Goal: Information Seeking & Learning: Learn about a topic

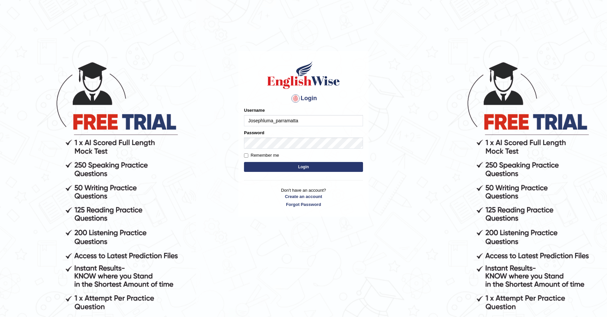
type input "Josephluma_parramatta"
click at [244, 162] on button "Login" at bounding box center [303, 167] width 119 height 10
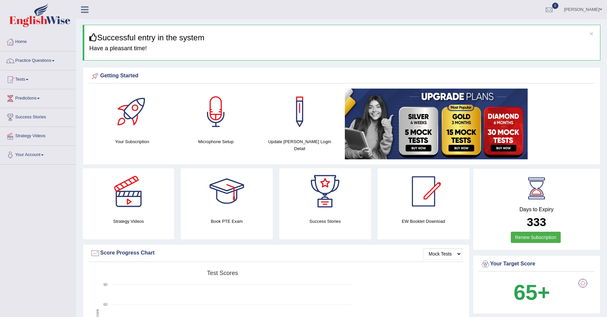
click at [29, 60] on link "Practice Questions" at bounding box center [37, 60] width 75 height 17
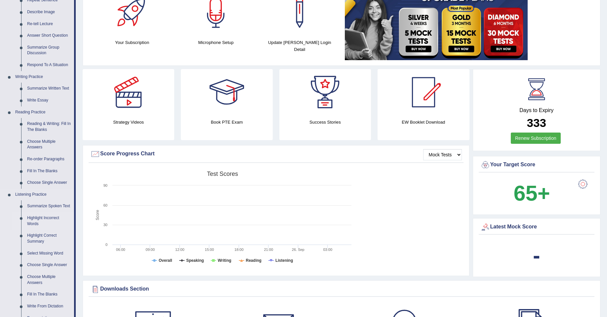
scroll to position [132, 0]
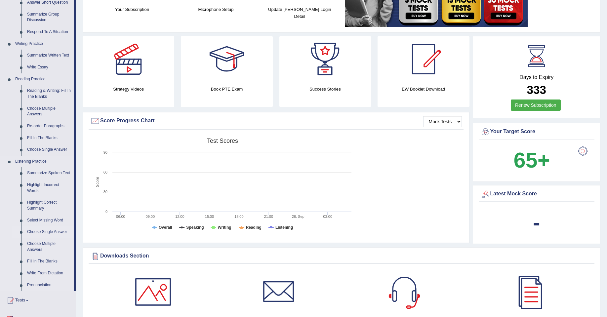
click at [44, 230] on link "Choose Single Answer" at bounding box center [49, 232] width 50 height 12
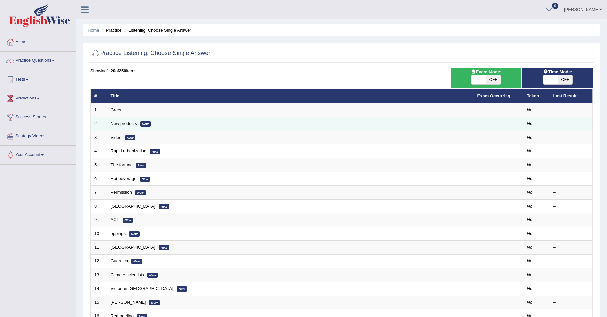
click at [145, 122] on em "New" at bounding box center [145, 123] width 11 height 5
click at [128, 124] on link "New products" at bounding box center [124, 123] width 26 height 5
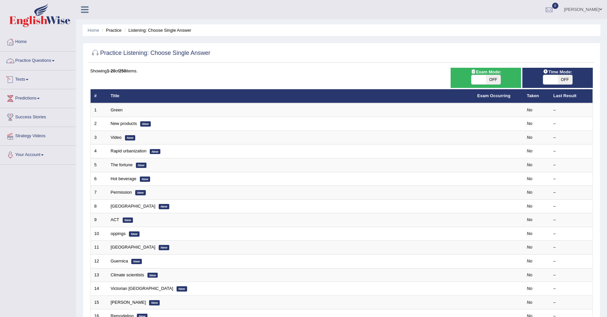
click at [37, 62] on link "Practice Questions" at bounding box center [37, 60] width 75 height 17
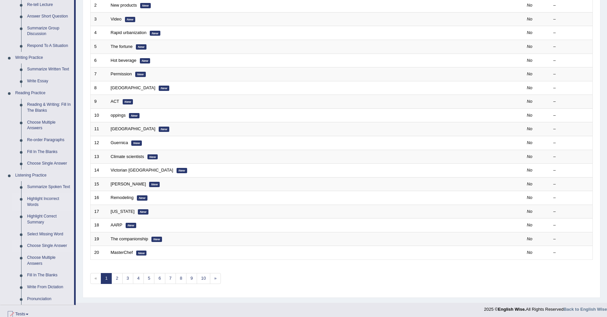
scroll to position [132, 0]
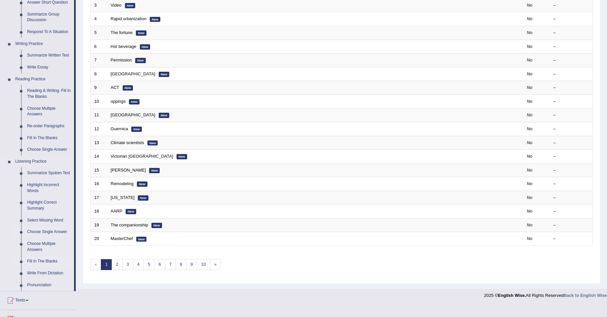
click at [40, 259] on link "Fill In The Blanks" at bounding box center [49, 262] width 50 height 12
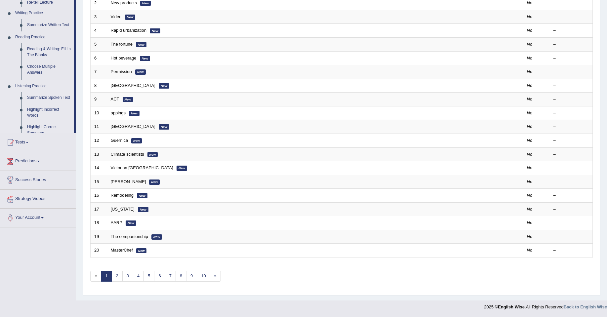
scroll to position [121, 0]
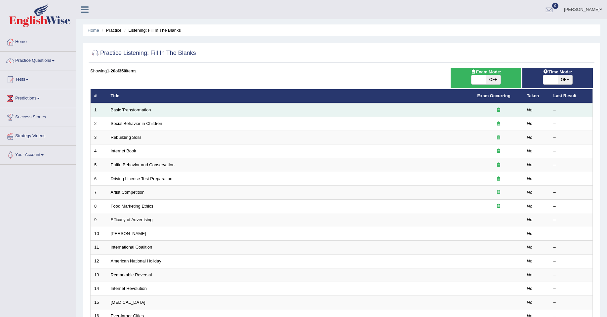
click at [135, 110] on link "Basic Transformation" at bounding box center [131, 109] width 40 height 5
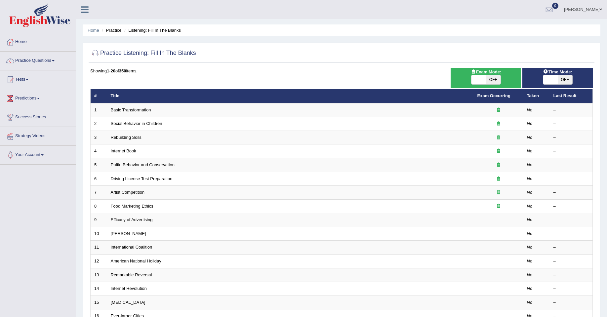
click at [28, 59] on link "Practice Questions" at bounding box center [37, 60] width 75 height 17
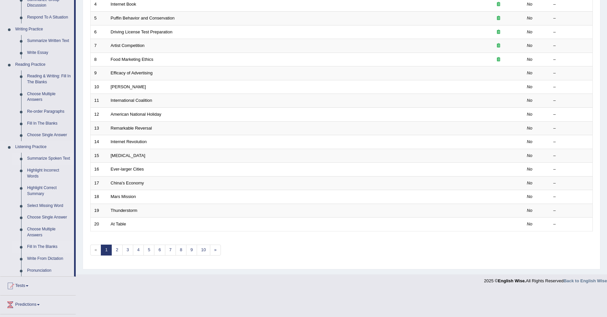
scroll to position [132, 0]
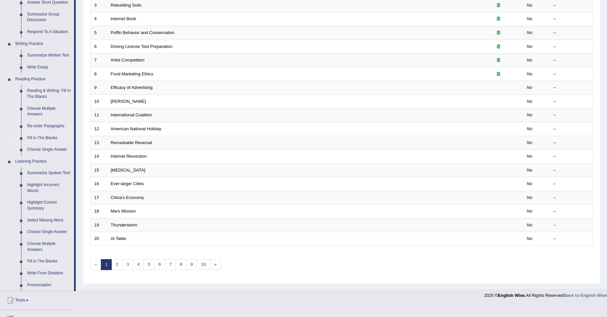
click at [40, 137] on link "Fill In The Blanks" at bounding box center [49, 138] width 50 height 12
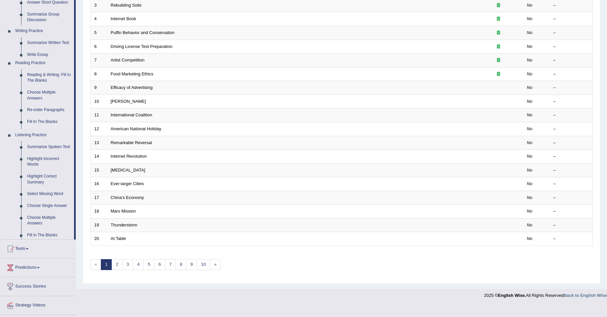
scroll to position [121, 0]
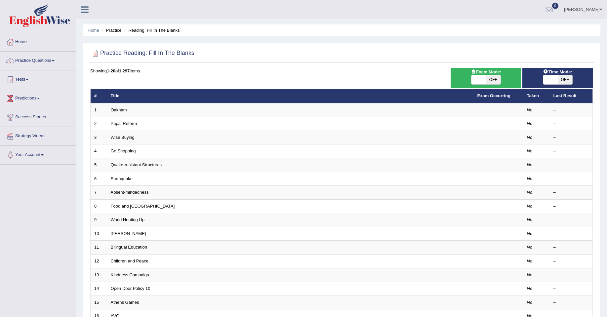
click at [566, 95] on th "Last Result" at bounding box center [571, 96] width 43 height 14
drag, startPoint x: 495, startPoint y: 80, endPoint x: 475, endPoint y: 77, distance: 19.6
click at [479, 84] on div "ON OFF" at bounding box center [479, 79] width 44 height 9
click at [476, 76] on span at bounding box center [479, 79] width 15 height 9
click at [488, 78] on span "OFF" at bounding box center [493, 79] width 15 height 9
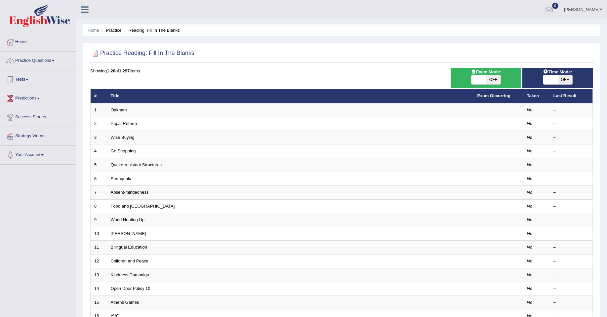
checkbox input "true"
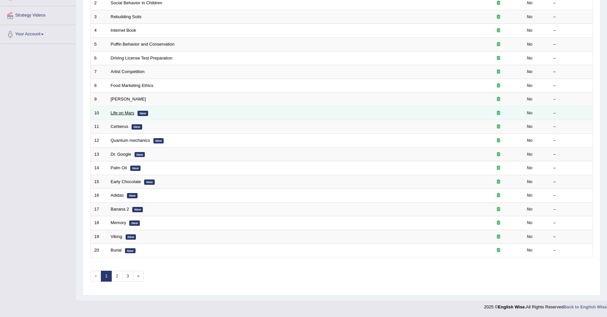
click at [120, 112] on link "Life on Mars" at bounding box center [123, 112] width 24 height 5
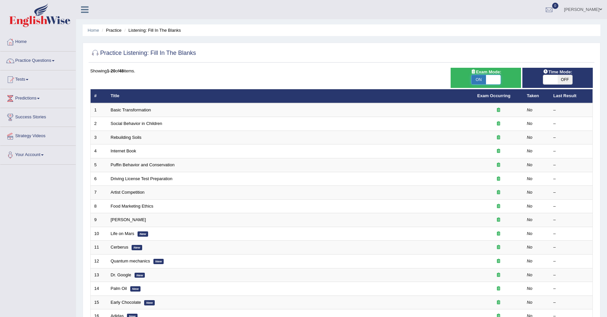
click at [490, 79] on span at bounding box center [493, 79] width 15 height 9
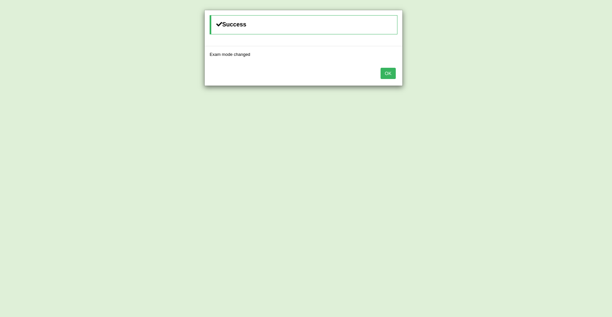
click at [386, 71] on button "OK" at bounding box center [388, 73] width 15 height 11
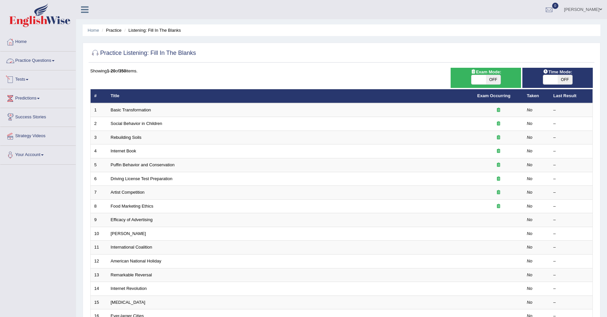
click at [39, 60] on link "Practice Questions" at bounding box center [37, 60] width 75 height 17
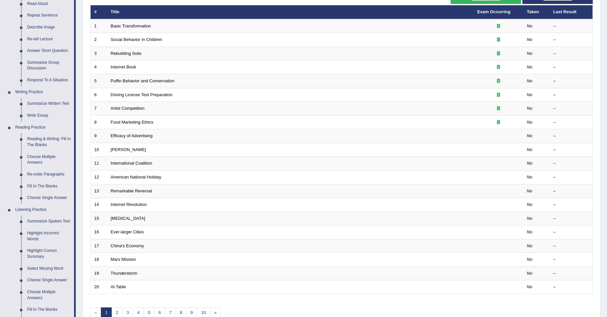
scroll to position [99, 0]
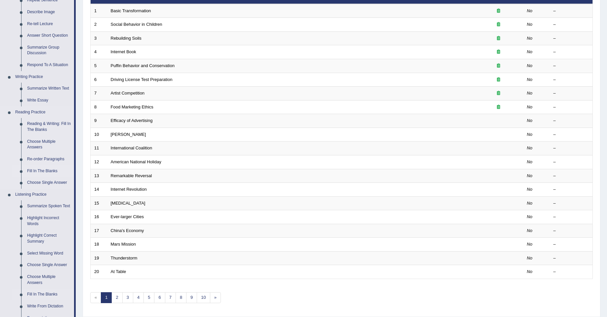
click at [45, 171] on link "Fill In The Blanks" at bounding box center [49, 171] width 50 height 12
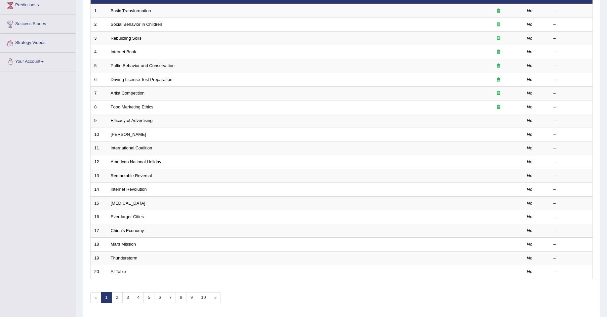
scroll to position [121, 0]
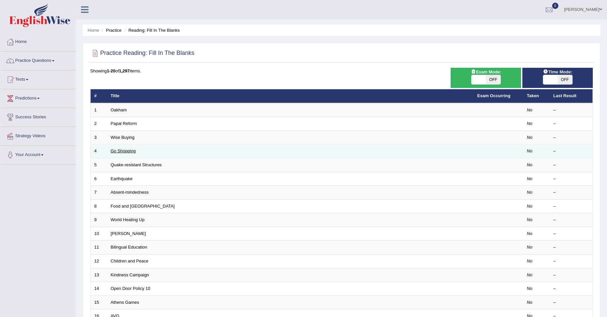
click at [124, 151] on link "Go Shopping" at bounding box center [123, 150] width 25 height 5
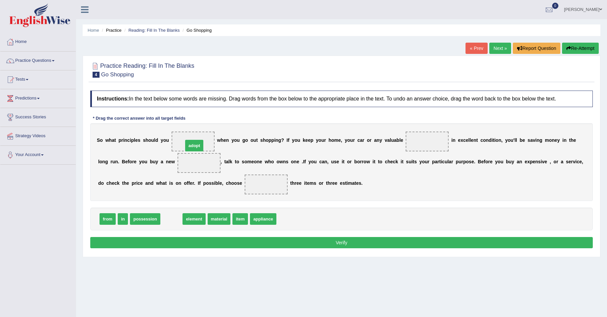
drag, startPoint x: 167, startPoint y: 219, endPoint x: 190, endPoint y: 145, distance: 77.5
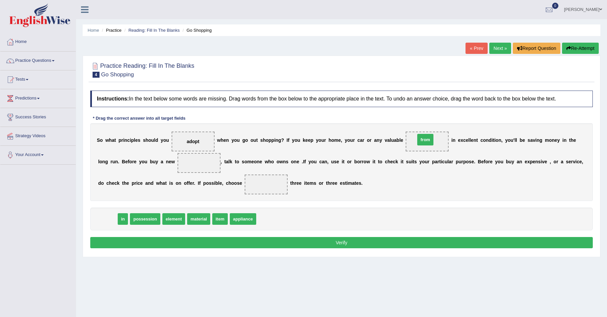
drag, startPoint x: 107, startPoint y: 220, endPoint x: 424, endPoint y: 141, distance: 326.1
drag, startPoint x: 430, startPoint y: 140, endPoint x: 171, endPoint y: 230, distance: 274.2
drag, startPoint x: 221, startPoint y: 221, endPoint x: 419, endPoint y: 145, distance: 211.8
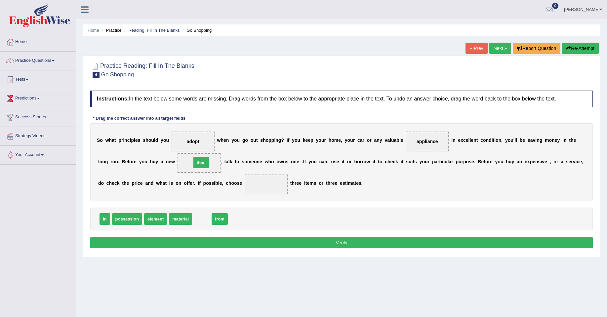
drag, startPoint x: 203, startPoint y: 220, endPoint x: 203, endPoint y: 162, distance: 57.2
drag, startPoint x: 103, startPoint y: 221, endPoint x: 268, endPoint y: 188, distance: 168.9
drag, startPoint x: 186, startPoint y: 217, endPoint x: 258, endPoint y: 180, distance: 81.3
click at [278, 241] on button "Verify" at bounding box center [341, 242] width 502 height 11
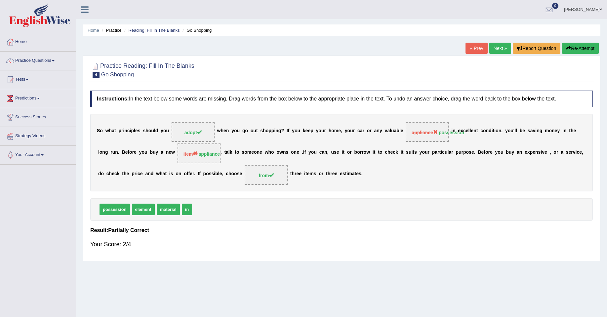
click at [497, 46] on link "Next »" at bounding box center [500, 48] width 22 height 11
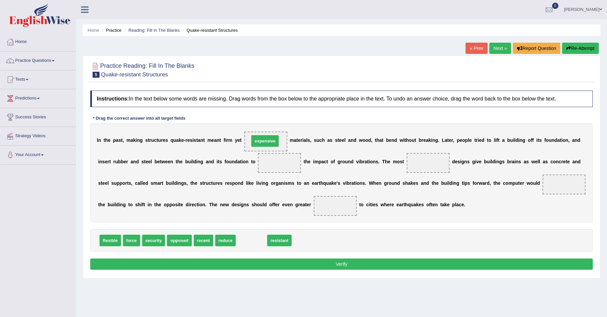
drag, startPoint x: 253, startPoint y: 238, endPoint x: 266, endPoint y: 138, distance: 100.4
drag, startPoint x: 266, startPoint y: 143, endPoint x: 273, endPoint y: 244, distance: 100.7
drag, startPoint x: 255, startPoint y: 242, endPoint x: 270, endPoint y: 143, distance: 100.1
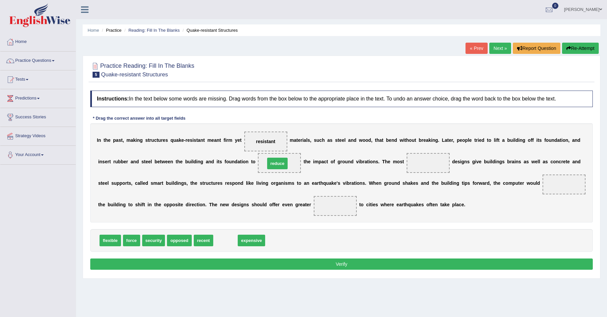
drag, startPoint x: 226, startPoint y: 241, endPoint x: 278, endPoint y: 164, distance: 92.9
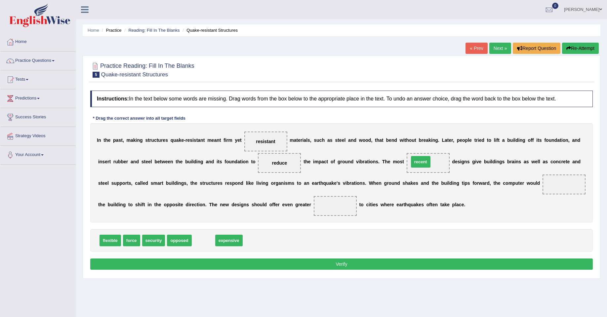
drag, startPoint x: 201, startPoint y: 241, endPoint x: 419, endPoint y: 163, distance: 231.8
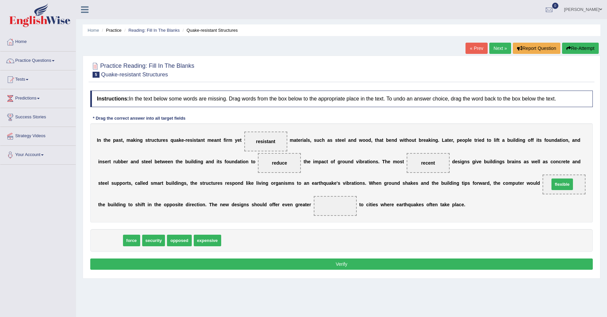
drag, startPoint x: 106, startPoint y: 241, endPoint x: 558, endPoint y: 185, distance: 455.8
drag, startPoint x: 559, startPoint y: 184, endPoint x: 83, endPoint y: 244, distance: 479.5
drag, startPoint x: 109, startPoint y: 238, endPoint x: 564, endPoint y: 184, distance: 457.4
drag, startPoint x: 109, startPoint y: 241, endPoint x: 337, endPoint y: 210, distance: 229.9
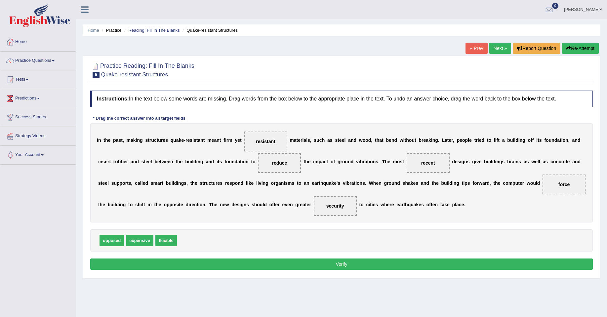
click at [333, 264] on button "Verify" at bounding box center [341, 264] width 502 height 11
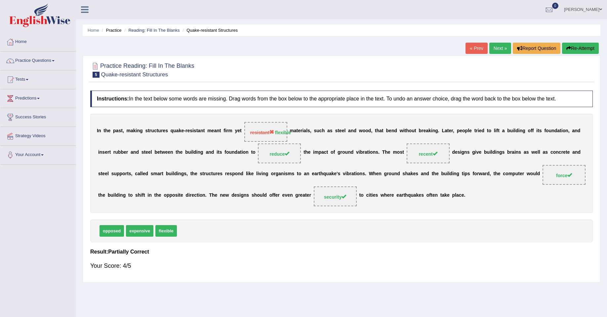
click at [493, 45] on link "Next »" at bounding box center [500, 48] width 22 height 11
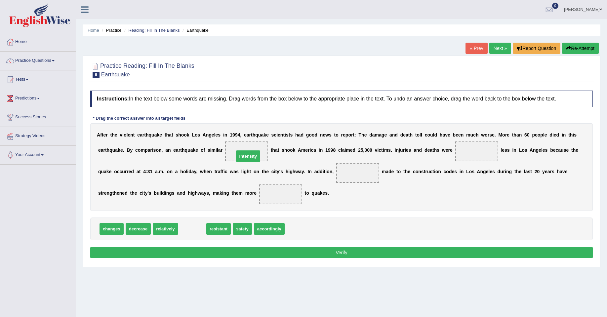
drag, startPoint x: 194, startPoint y: 227, endPoint x: 250, endPoint y: 155, distance: 91.9
click at [158, 227] on span "relatively" at bounding box center [165, 229] width 25 height 12
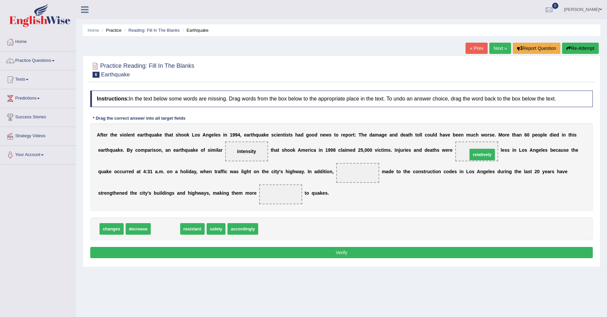
drag, startPoint x: 167, startPoint y: 229, endPoint x: 483, endPoint y: 153, distance: 325.0
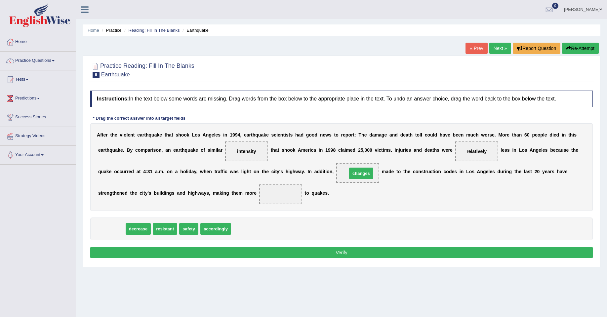
drag, startPoint x: 118, startPoint y: 228, endPoint x: 368, endPoint y: 173, distance: 256.0
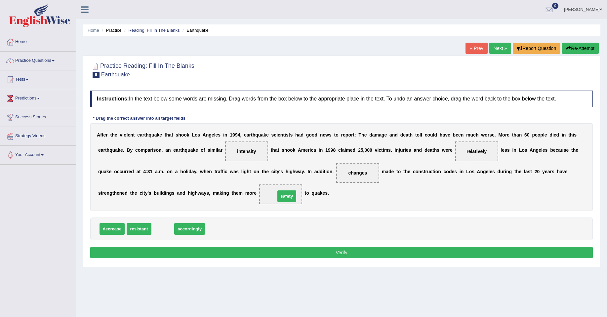
drag, startPoint x: 163, startPoint y: 226, endPoint x: 287, endPoint y: 194, distance: 128.2
click at [262, 251] on button "Verify" at bounding box center [341, 252] width 502 height 11
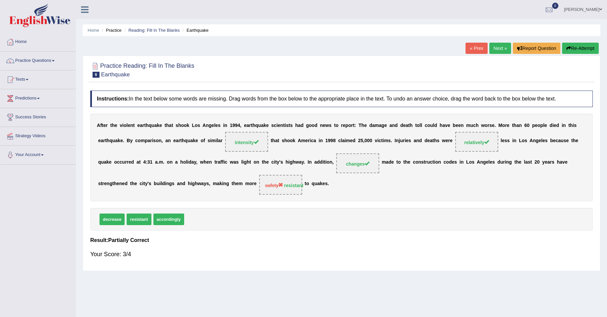
click at [497, 48] on link "Next »" at bounding box center [500, 48] width 22 height 11
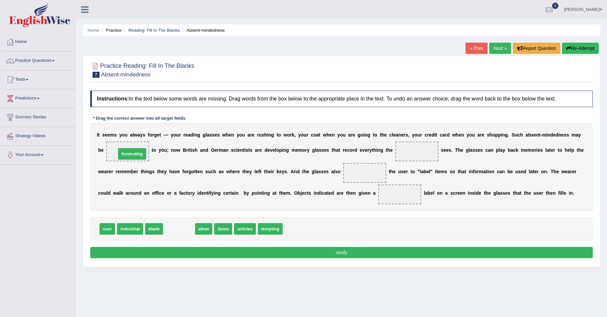
drag, startPoint x: 177, startPoint y: 227, endPoint x: 130, endPoint y: 152, distance: 88.5
drag, startPoint x: 192, startPoint y: 228, endPoint x: 411, endPoint y: 150, distance: 231.8
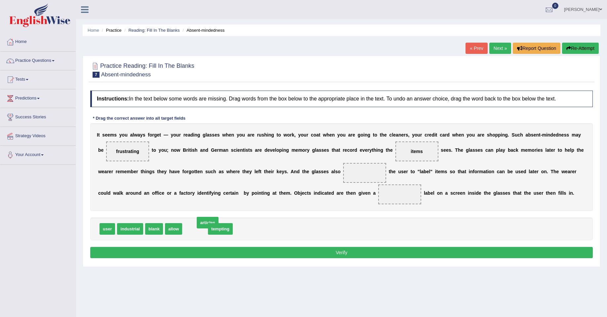
drag, startPoint x: 195, startPoint y: 228, endPoint x: 182, endPoint y: 229, distance: 12.6
drag, startPoint x: 170, startPoint y: 229, endPoint x: 361, endPoint y: 176, distance: 198.1
drag, startPoint x: 107, startPoint y: 229, endPoint x: 398, endPoint y: 194, distance: 292.9
click at [355, 251] on button "Verify" at bounding box center [341, 252] width 502 height 11
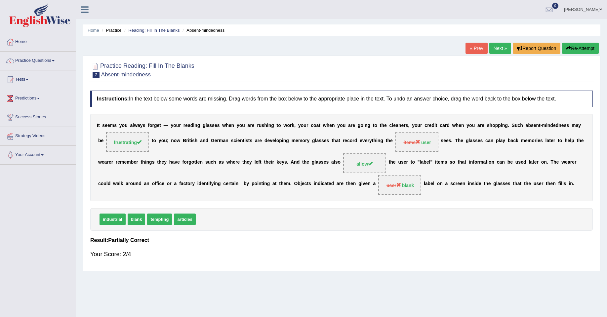
click at [493, 46] on link "Next »" at bounding box center [500, 48] width 22 height 11
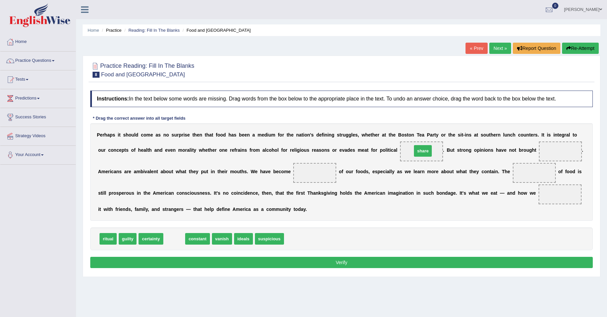
drag, startPoint x: 172, startPoint y: 239, endPoint x: 419, endPoint y: 150, distance: 263.0
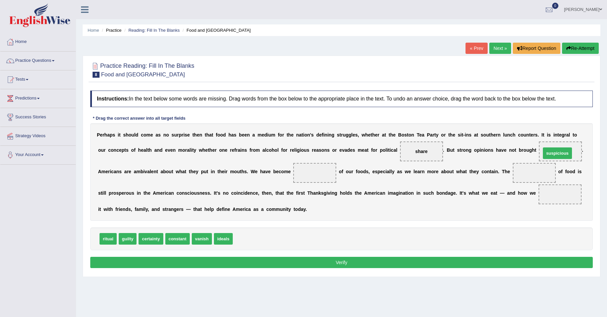
drag, startPoint x: 243, startPoint y: 239, endPoint x: 551, endPoint y: 153, distance: 319.8
drag, startPoint x: 549, startPoint y: 148, endPoint x: 587, endPoint y: 146, distance: 38.4
click at [471, 156] on div "P e r h a p s i t s h o u l d c o m e a s n o s u r p r i s e t h e n t h a t f…" at bounding box center [341, 172] width 502 height 98
drag, startPoint x: 569, startPoint y: 149, endPoint x: 321, endPoint y: 172, distance: 248.7
drag, startPoint x: 106, startPoint y: 239, endPoint x: 555, endPoint y: 148, distance: 458.4
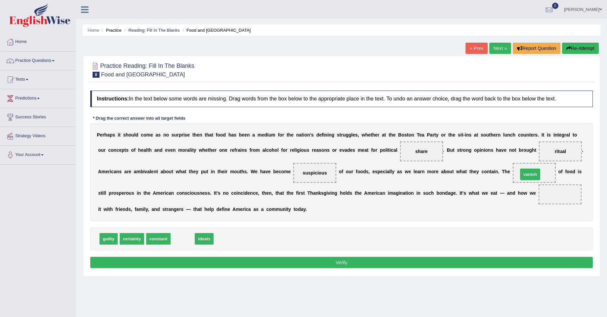
drag, startPoint x: 177, startPoint y: 239, endPoint x: 525, endPoint y: 175, distance: 353.4
drag, startPoint x: 148, startPoint y: 237, endPoint x: 546, endPoint y: 194, distance: 400.7
click at [324, 262] on button "Verify" at bounding box center [341, 262] width 502 height 11
